Goal: Information Seeking & Learning: Learn about a topic

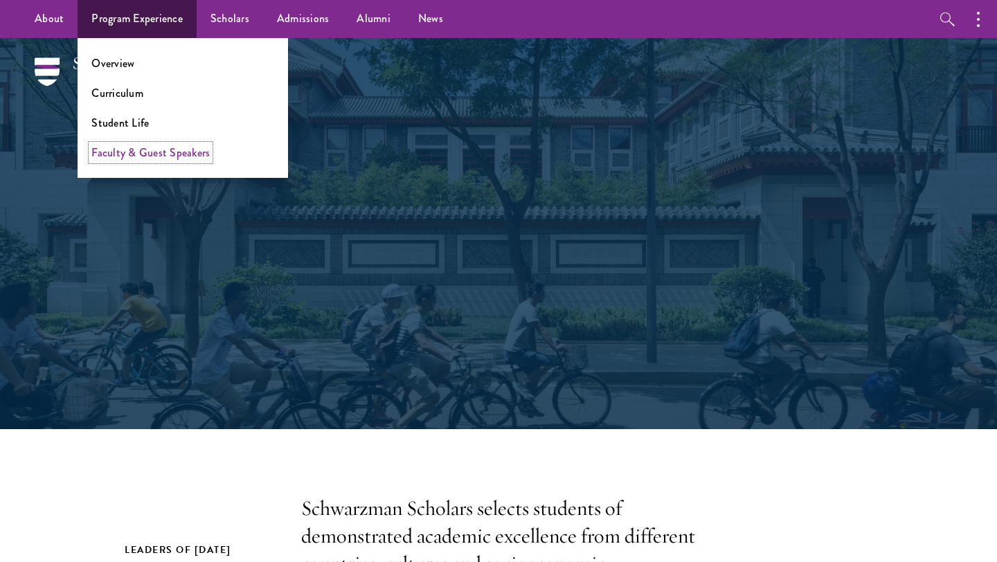
click at [161, 152] on link "Faculty & Guest Speakers" at bounding box center [150, 153] width 118 height 16
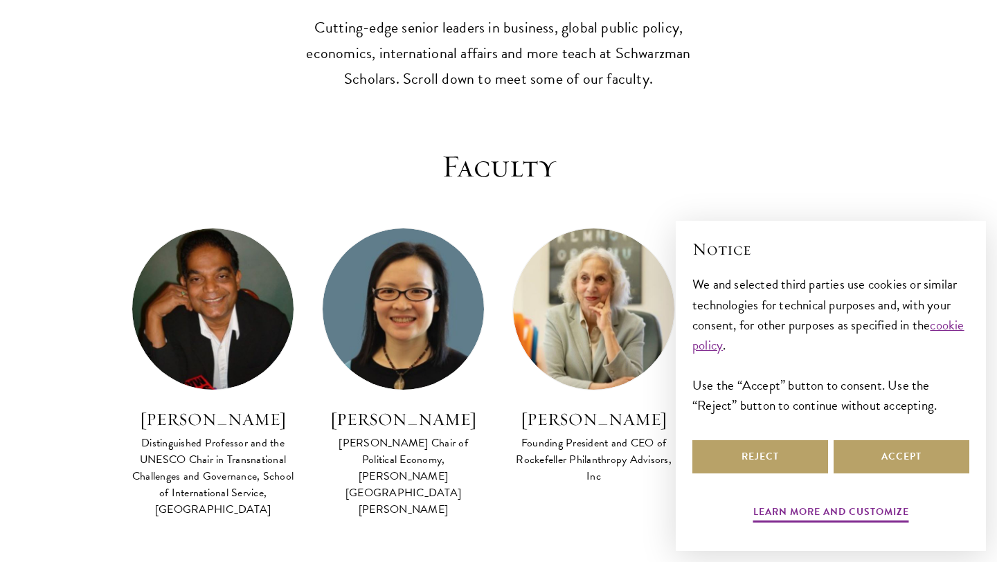
scroll to position [396, 0]
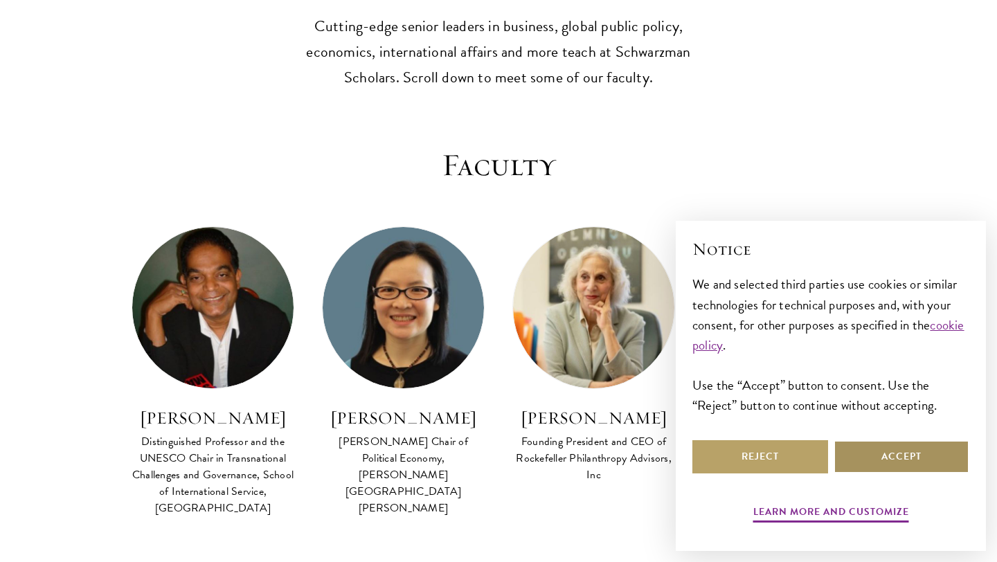
click at [887, 456] on button "Accept" at bounding box center [901, 456] width 136 height 33
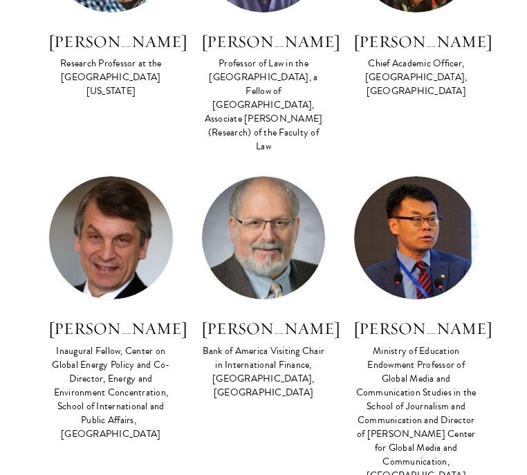
scroll to position [5773, 0]
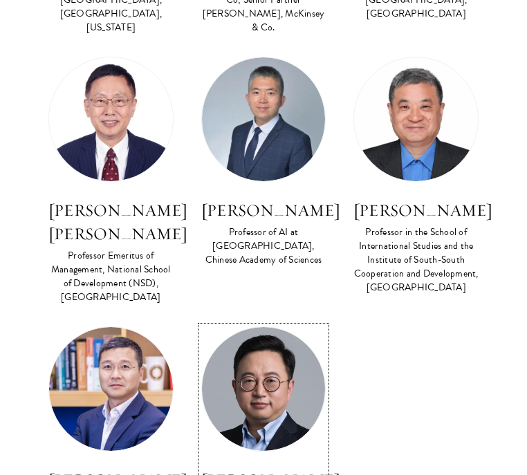
click at [244, 469] on h3 "[PERSON_NAME]" at bounding box center [263, 481] width 125 height 24
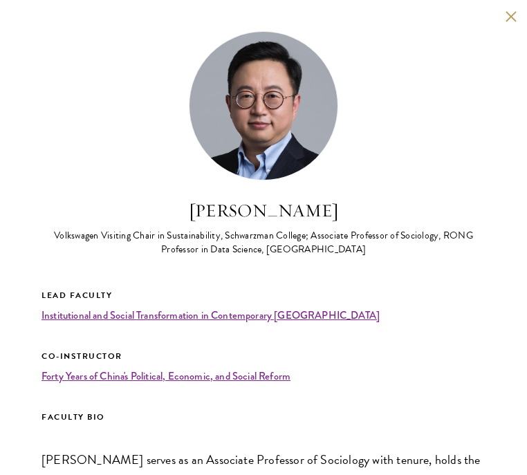
click at [234, 237] on div "Volkswagen Visiting Chair in Sustainability, Schwarzman College; Associate Prof…" at bounding box center [264, 243] width 444 height 28
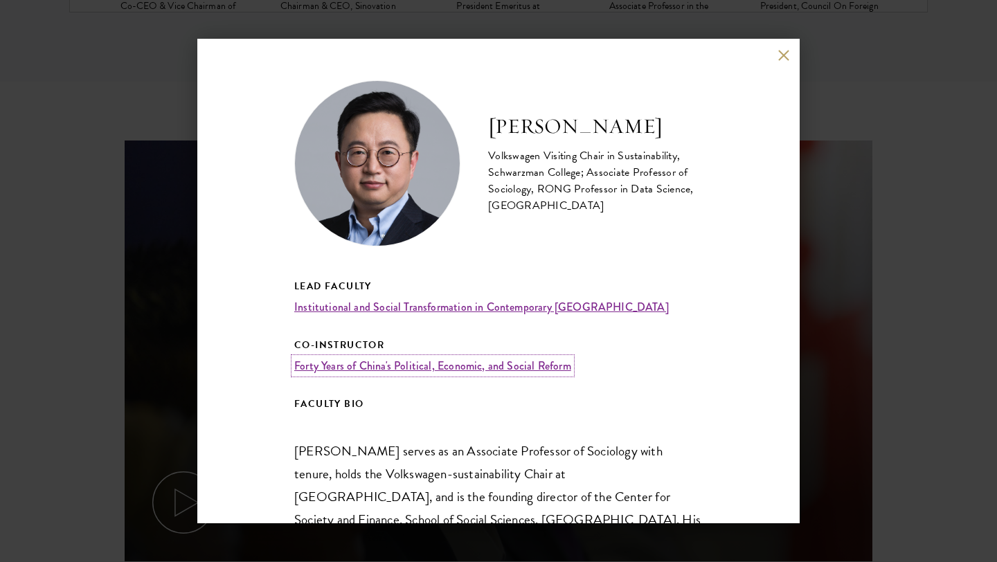
click at [479, 358] on link "Forty Years of China's Political, Economic, and Social Reform" at bounding box center [432, 366] width 277 height 16
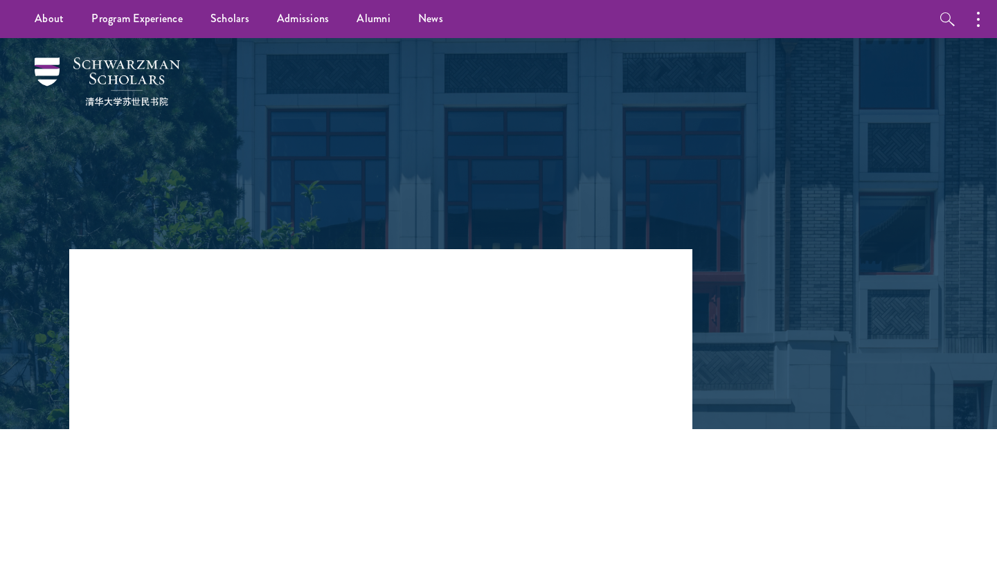
click at [447, 343] on h3 "Institutional and Social Transformation in Contemporary [GEOGRAPHIC_DATA]" at bounding box center [349, 411] width 394 height 155
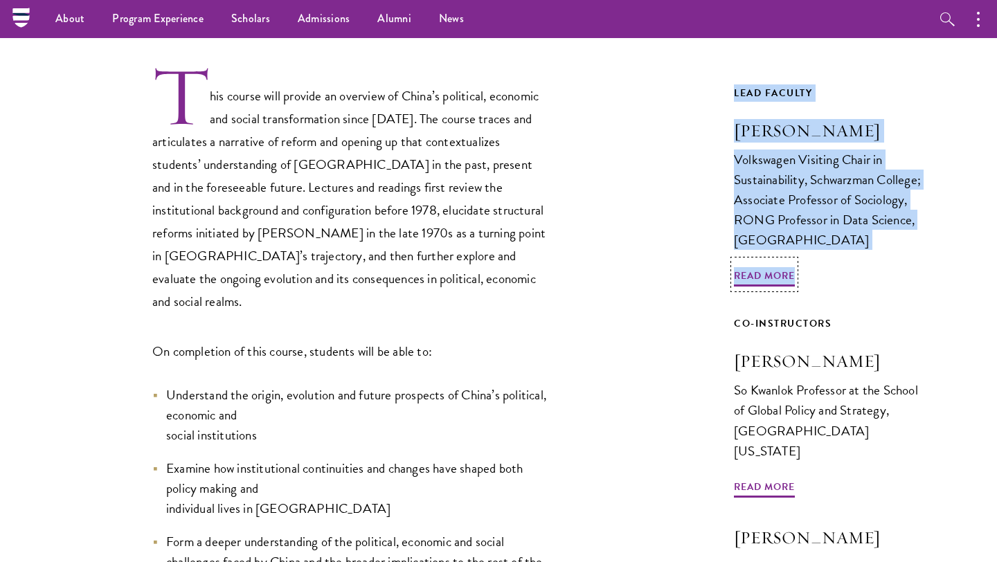
scroll to position [475, 0]
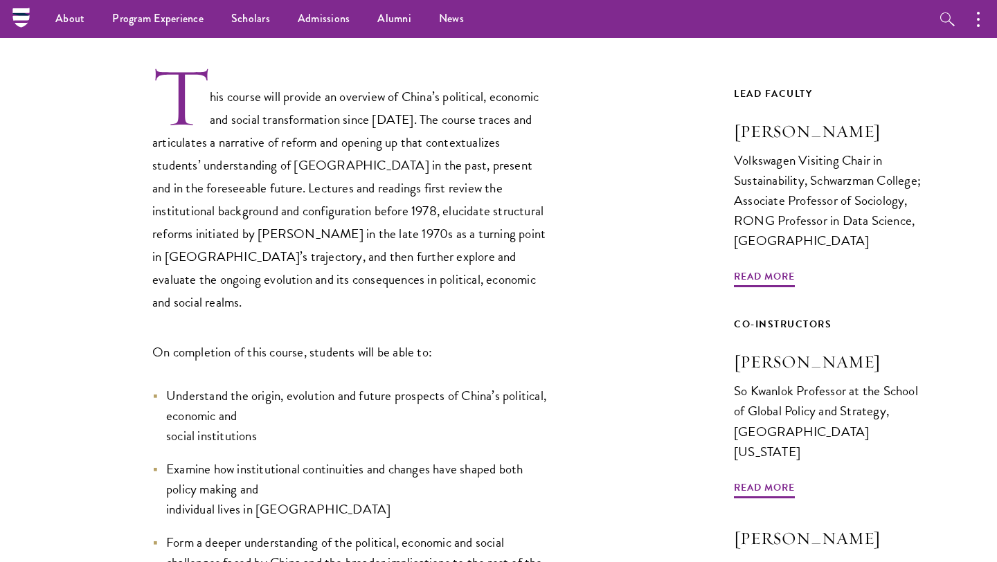
click at [549, 275] on div "This course will provide an overview of China’s political, economic and social …" at bounding box center [380, 328] width 623 height 527
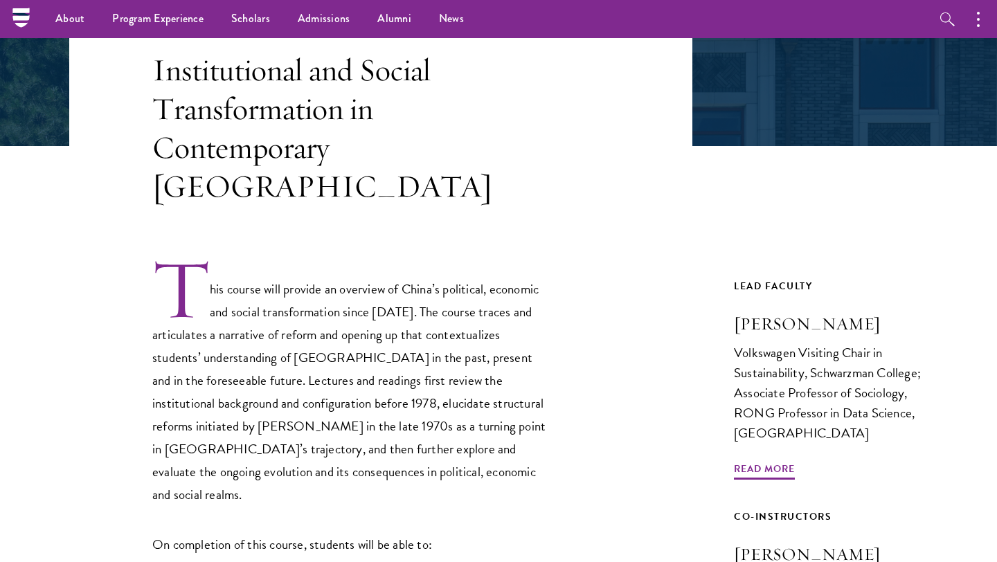
scroll to position [0, 0]
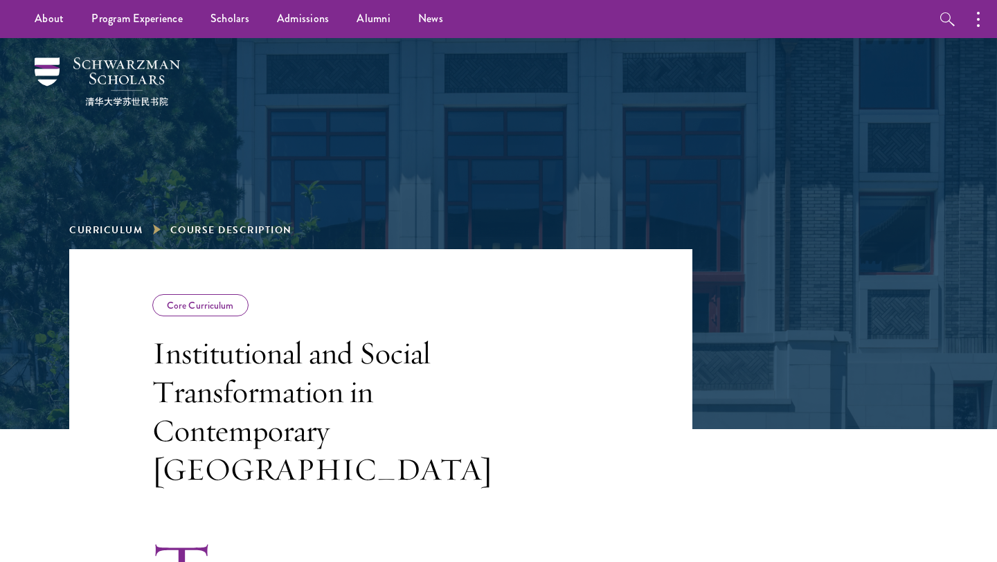
click at [296, 342] on h3 "Institutional and Social Transformation in Contemporary China" at bounding box center [349, 411] width 394 height 155
click at [295, 342] on h3 "Institutional and Social Transformation in Contemporary China" at bounding box center [349, 411] width 394 height 155
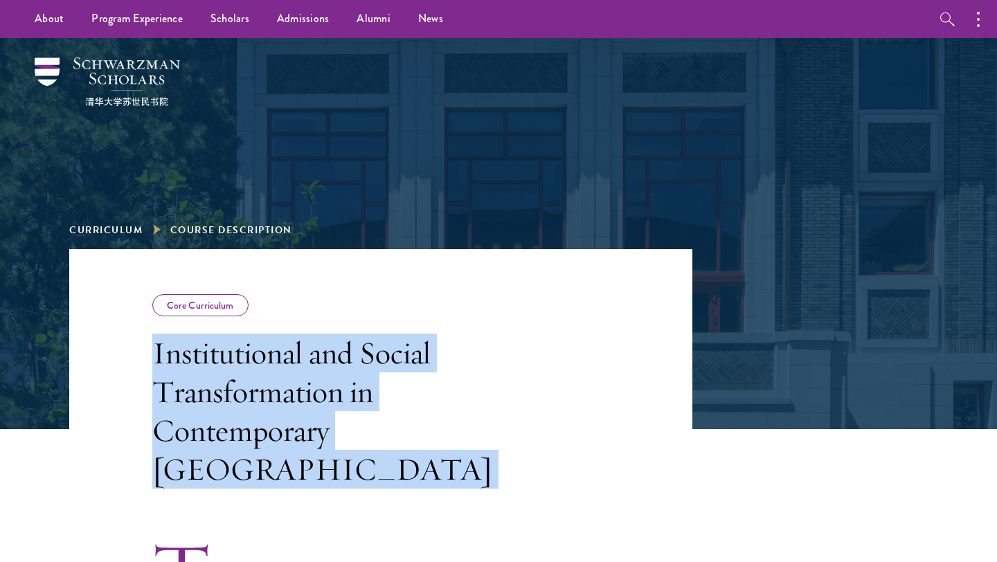
click at [295, 342] on h3 "Institutional and Social Transformation in Contemporary China" at bounding box center [349, 411] width 394 height 155
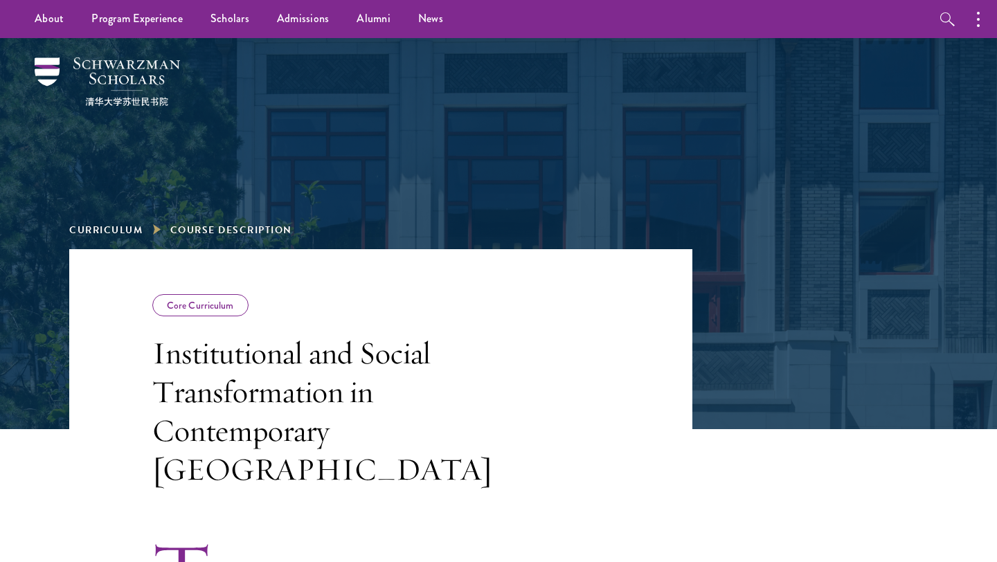
click at [224, 317] on div "Core Curriculum Institutional and Social Transformation in Contemporary China" at bounding box center [349, 391] width 394 height 194
click at [224, 311] on div "Core Curriculum" at bounding box center [200, 305] width 96 height 22
click at [267, 379] on h3 "Institutional and Social Transformation in Contemporary China" at bounding box center [349, 411] width 394 height 155
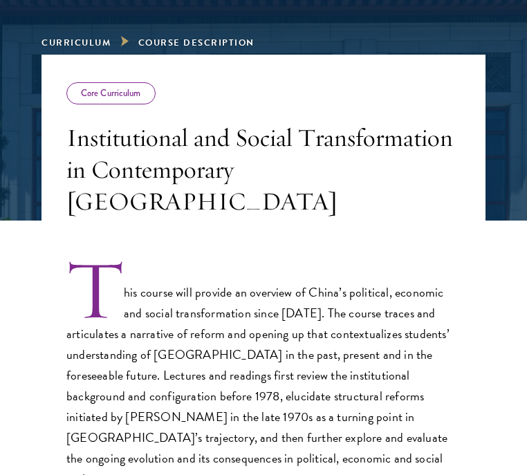
scroll to position [913, 0]
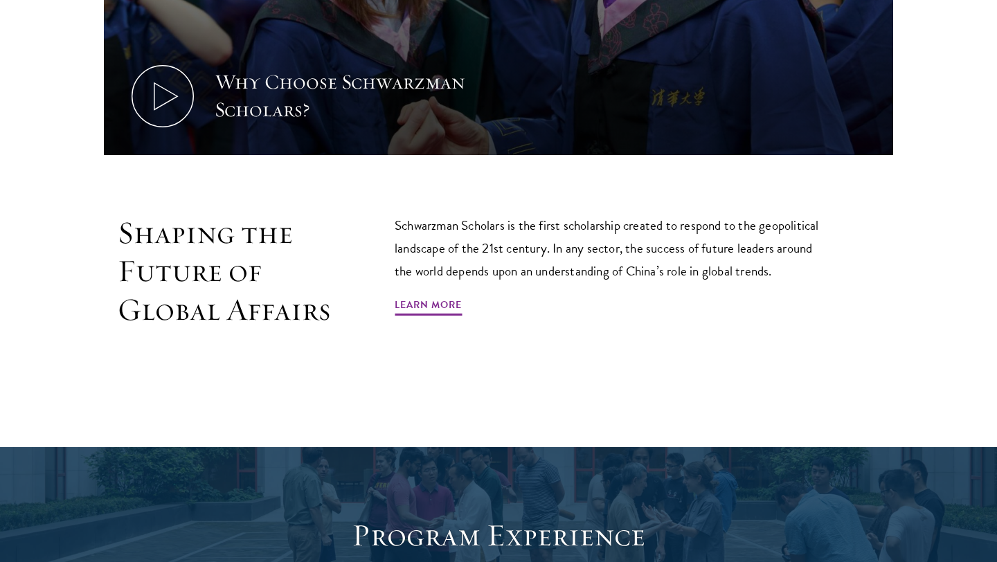
scroll to position [769, 0]
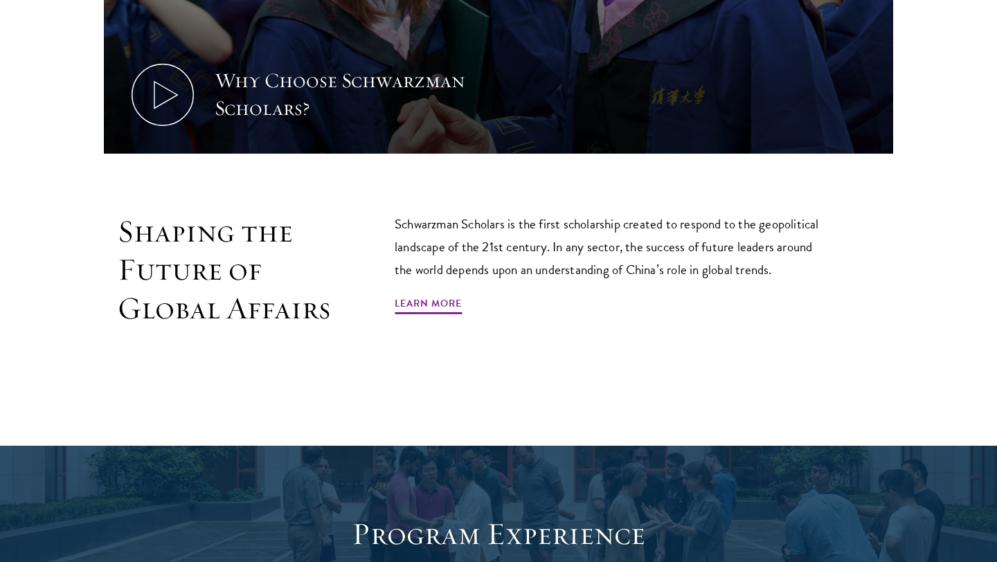
click at [528, 291] on div "Schwarzman Scholars is the first scholarship created to respond to the geopolit…" at bounding box center [612, 270] width 436 height 116
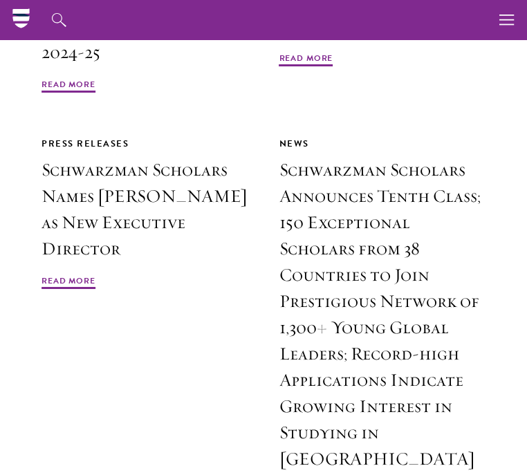
scroll to position [4310, 0]
